Goal: Task Accomplishment & Management: Use online tool/utility

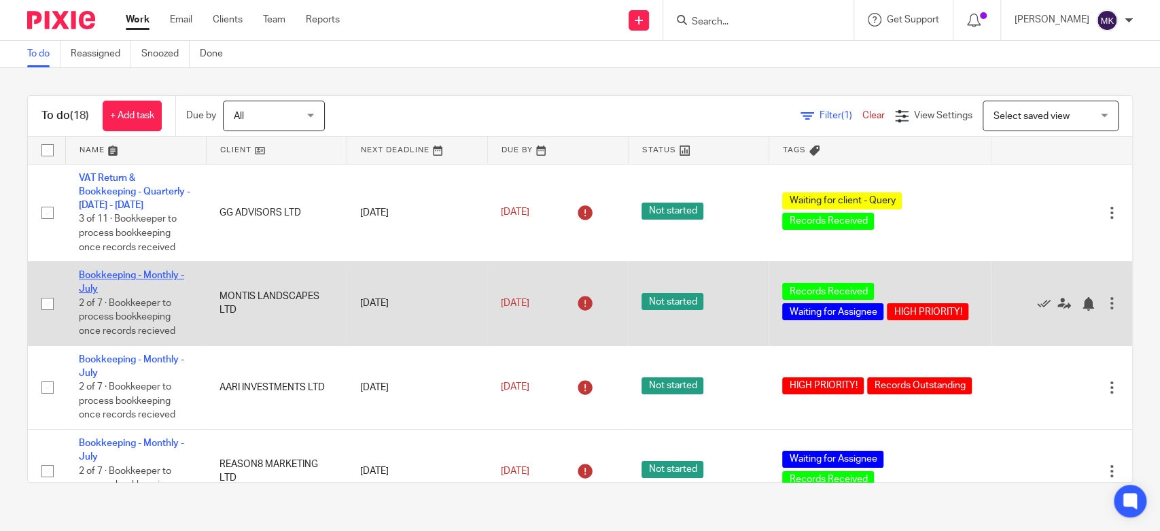
click at [103, 276] on link "Bookkeeping - Monthly - July" at bounding box center [131, 281] width 105 height 23
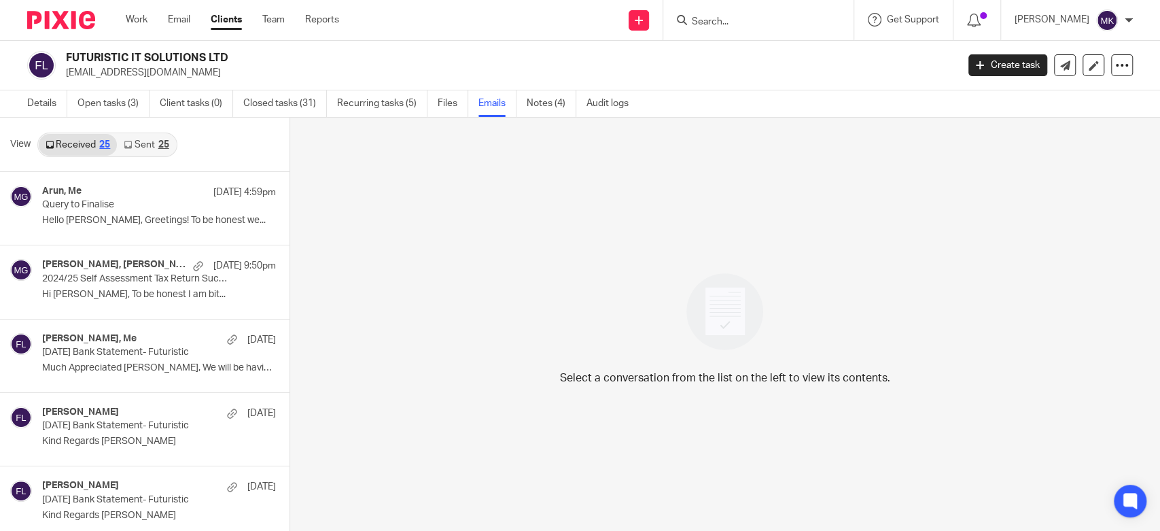
scroll to position [1, 0]
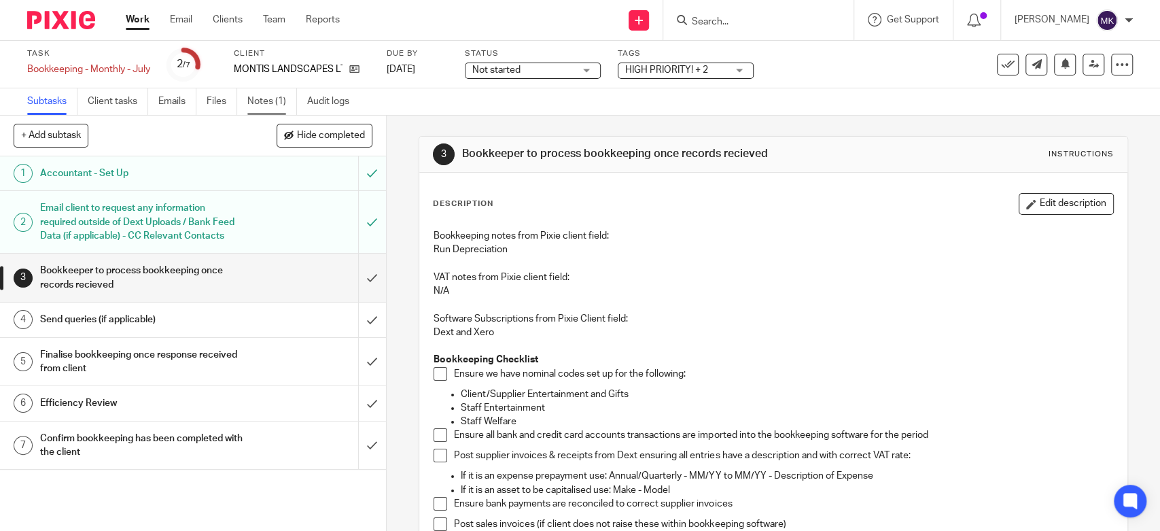
click at [288, 105] on link "Notes (1)" at bounding box center [272, 101] width 50 height 27
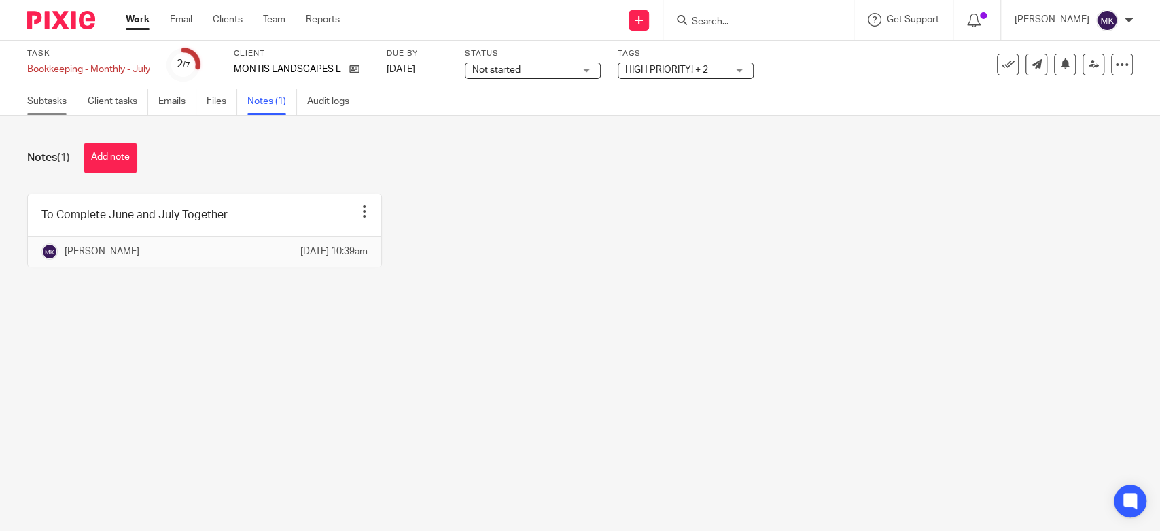
click at [43, 104] on link "Subtasks" at bounding box center [52, 101] width 50 height 27
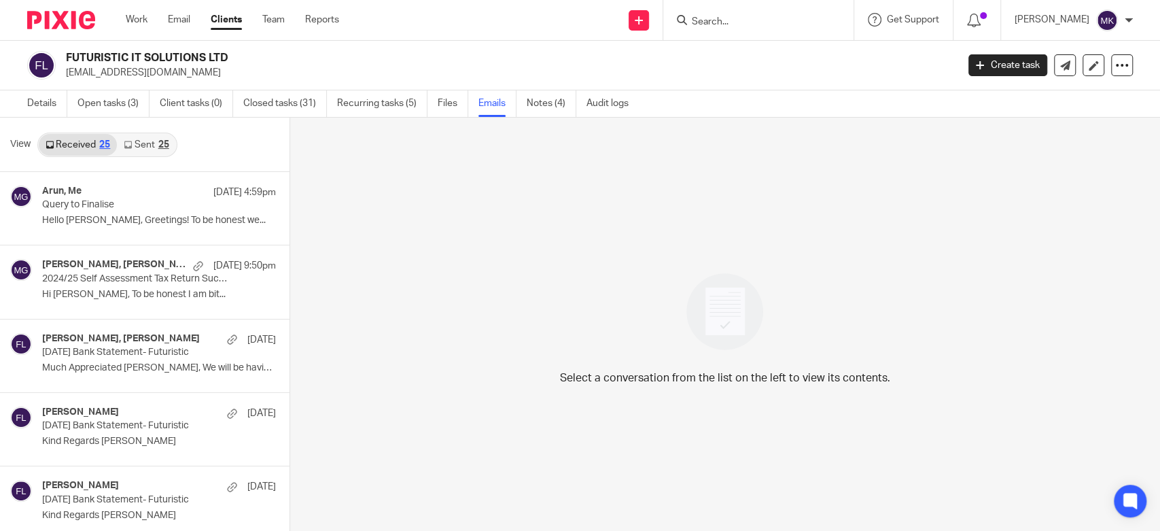
click at [143, 143] on link "Sent 25" at bounding box center [146, 145] width 58 height 22
click at [179, 145] on div "View Received 25 Sent 25" at bounding box center [144, 145] width 289 height 54
click at [171, 143] on link "Sent 25" at bounding box center [146, 145] width 58 height 22
